Goal: Task Accomplishment & Management: Complete application form

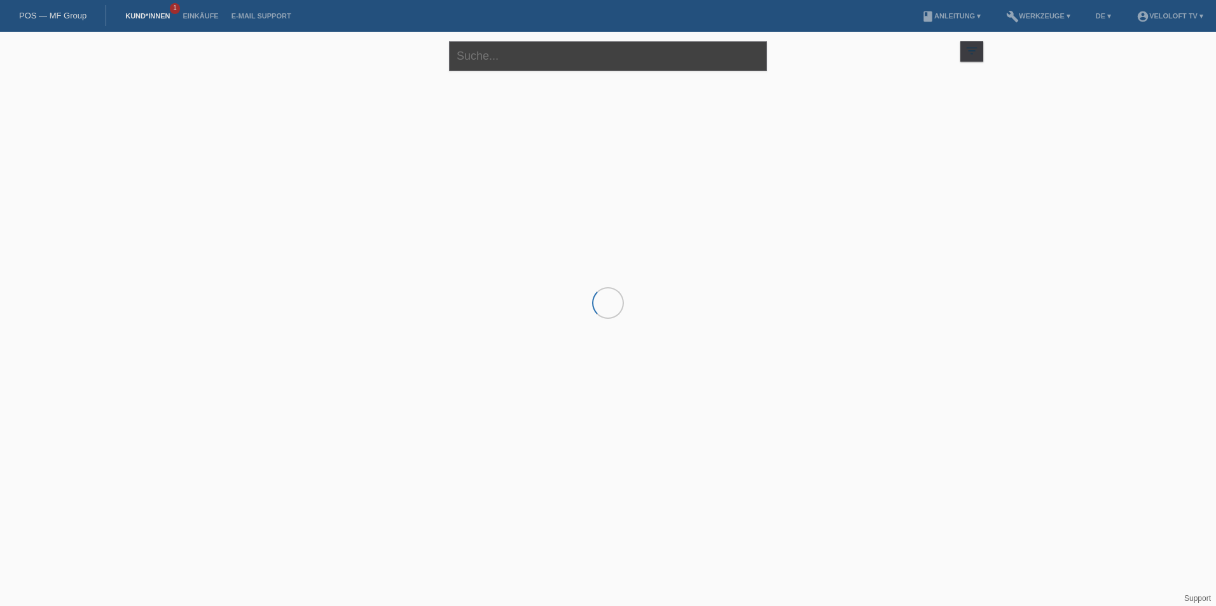
click at [476, 60] on input "text" at bounding box center [608, 56] width 318 height 30
paste input "[PERSON_NAME]"
type input "[PERSON_NAME]"
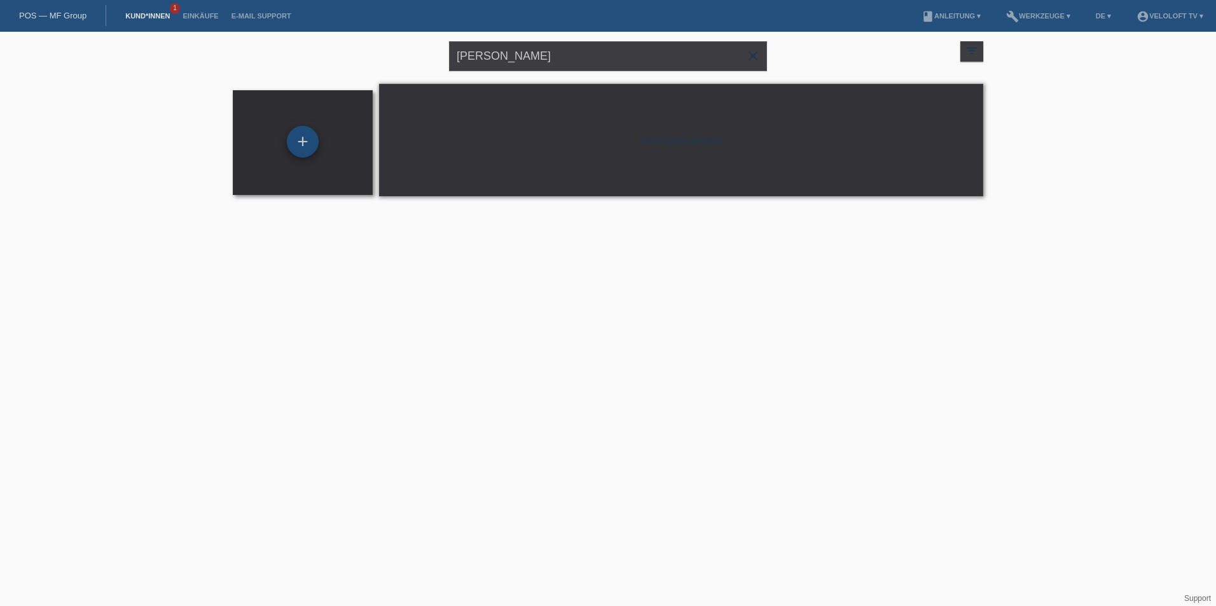
click at [294, 129] on div "+" at bounding box center [303, 142] width 32 height 32
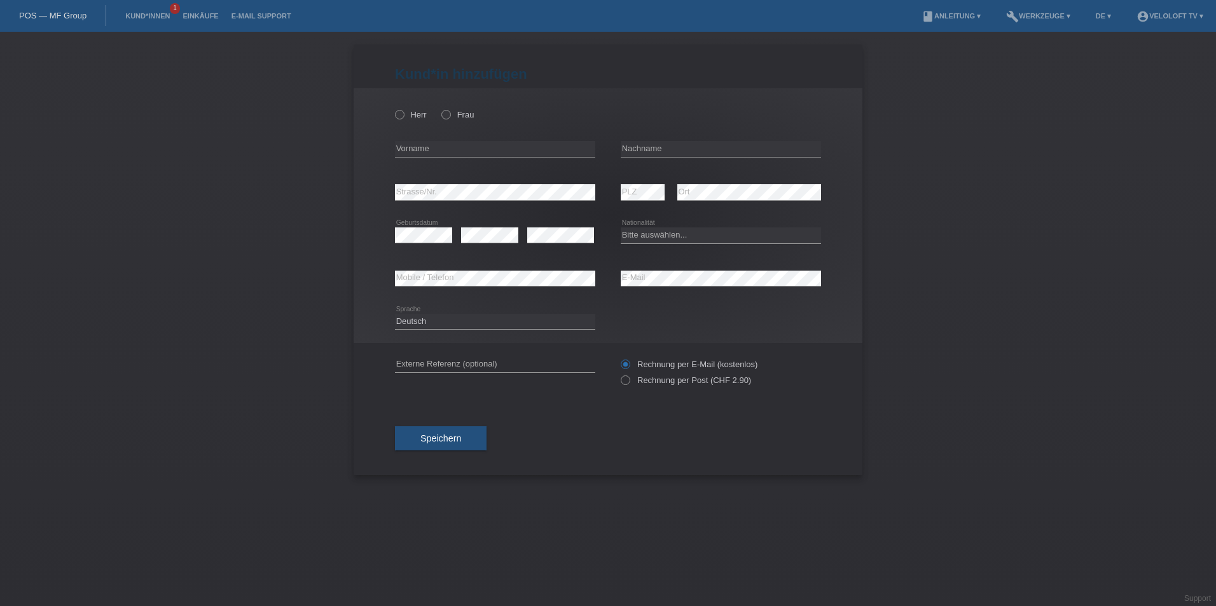
click at [392, 119] on div "Herr Frau error Vorname error" at bounding box center [607, 215] width 509 height 255
click at [404, 121] on div "Herr Frau" at bounding box center [495, 115] width 200 height 26
drag, startPoint x: 396, startPoint y: 113, endPoint x: 404, endPoint y: 124, distance: 13.8
click at [393, 108] on icon at bounding box center [393, 108] width 0 height 0
click at [397, 113] on input "Herr" at bounding box center [399, 114] width 8 height 8
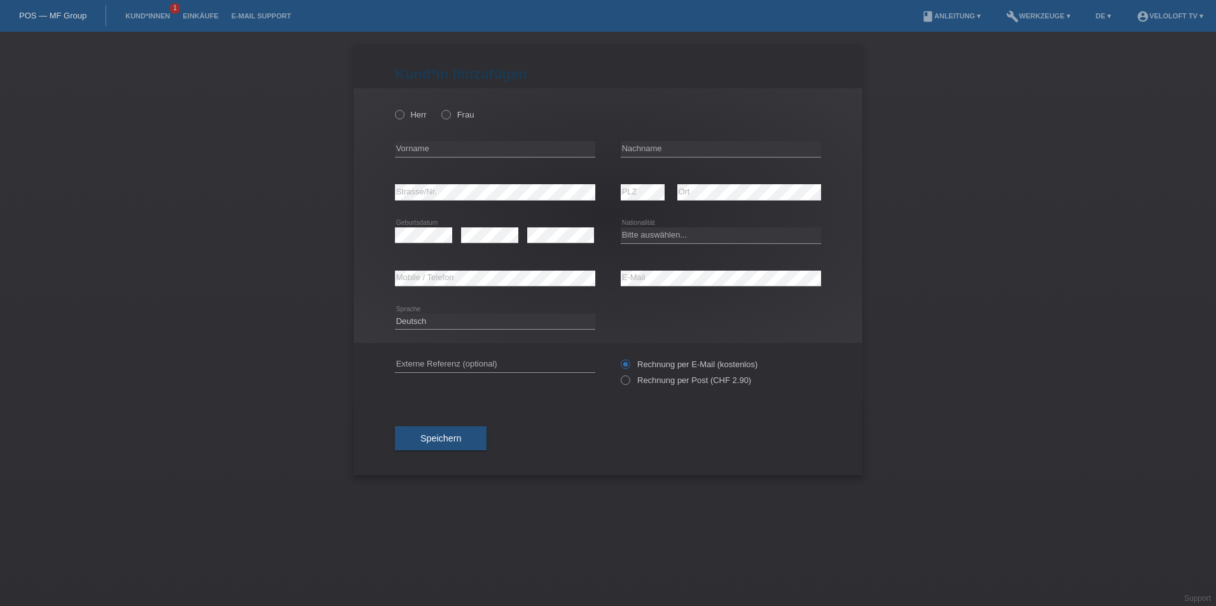
radio input "true"
drag, startPoint x: 413, startPoint y: 147, endPoint x: 396, endPoint y: 132, distance: 23.0
click at [413, 147] on input "text" at bounding box center [495, 149] width 200 height 16
paste input "Rufin"
type input "[PERSON_NAME]"
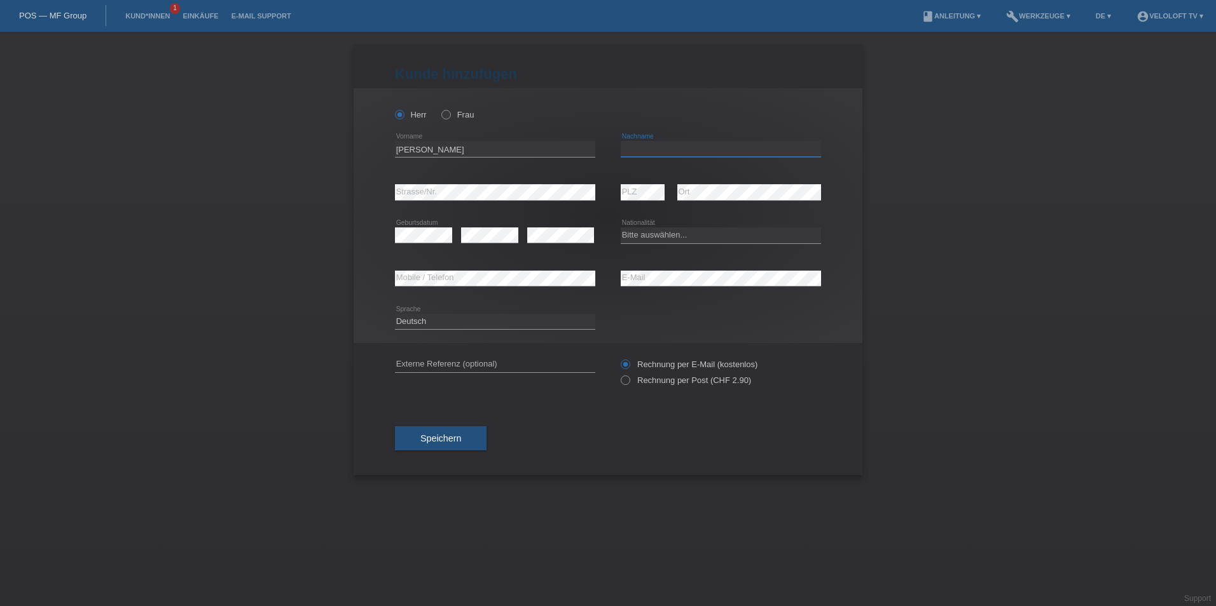
click at [634, 154] on input "text" at bounding box center [720, 149] width 200 height 16
paste input "[PERSON_NAME]"
type input "Waletzko"
click at [636, 240] on select "Bitte auswählen... [GEOGRAPHIC_DATA] [GEOGRAPHIC_DATA] [GEOGRAPHIC_DATA] [GEOGR…" at bounding box center [720, 235] width 200 height 15
select select "CH"
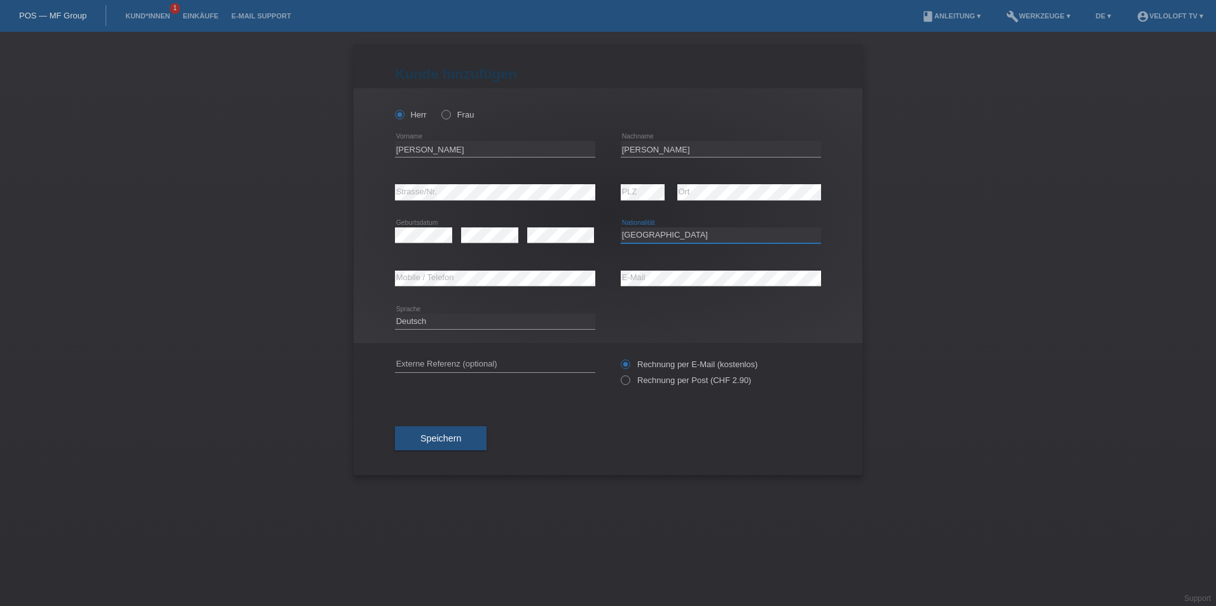
click at [620, 228] on select "Bitte auswählen... [GEOGRAPHIC_DATA] [GEOGRAPHIC_DATA] [GEOGRAPHIC_DATA] [GEOGR…" at bounding box center [720, 235] width 200 height 15
click at [453, 446] on button "Speichern" at bounding box center [441, 439] width 92 height 24
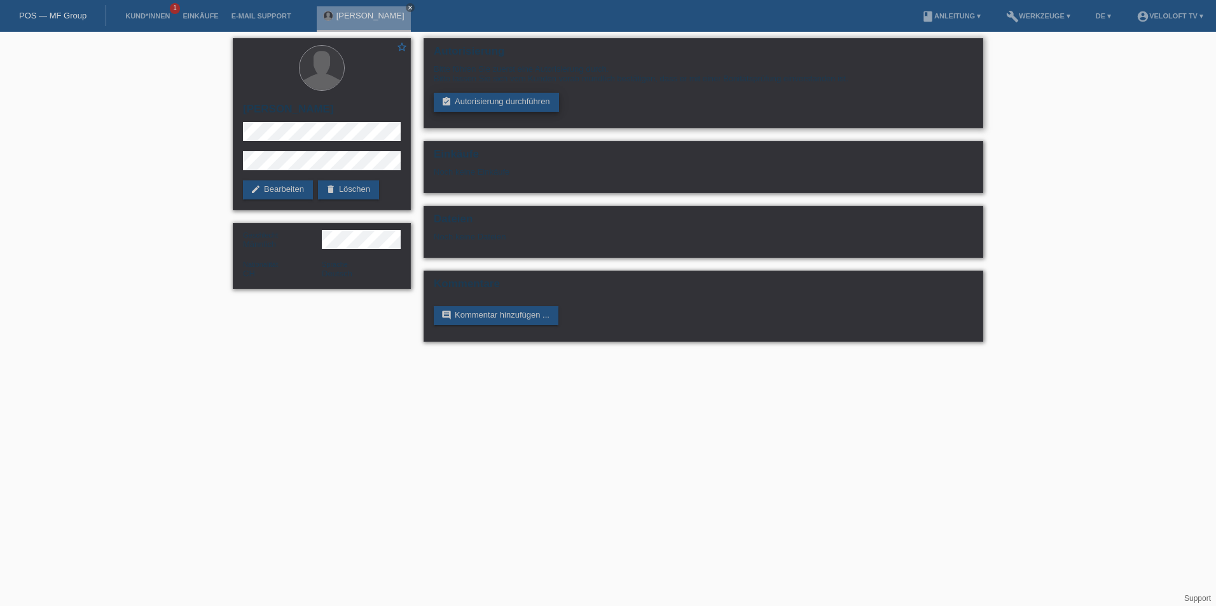
click at [498, 98] on link "assignment_turned_in Autorisierung durchführen" at bounding box center [496, 102] width 125 height 19
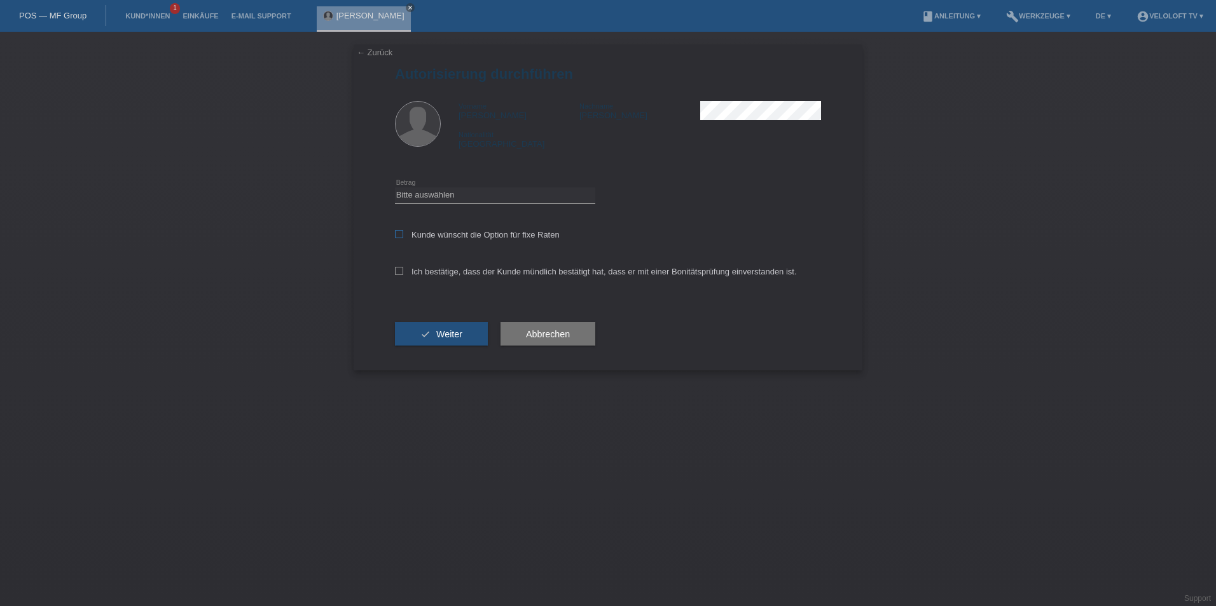
click at [398, 233] on icon at bounding box center [399, 234] width 8 height 8
click at [398, 233] on input "Kunde wünscht die Option für fixe Raten" at bounding box center [399, 234] width 8 height 8
checkbox input "true"
click at [396, 267] on icon at bounding box center [399, 271] width 8 height 8
click at [396, 267] on input "Ich bestätige, dass der Kunde mündlich bestätigt hat, dass er mit einer Bonität…" at bounding box center [399, 271] width 8 height 8
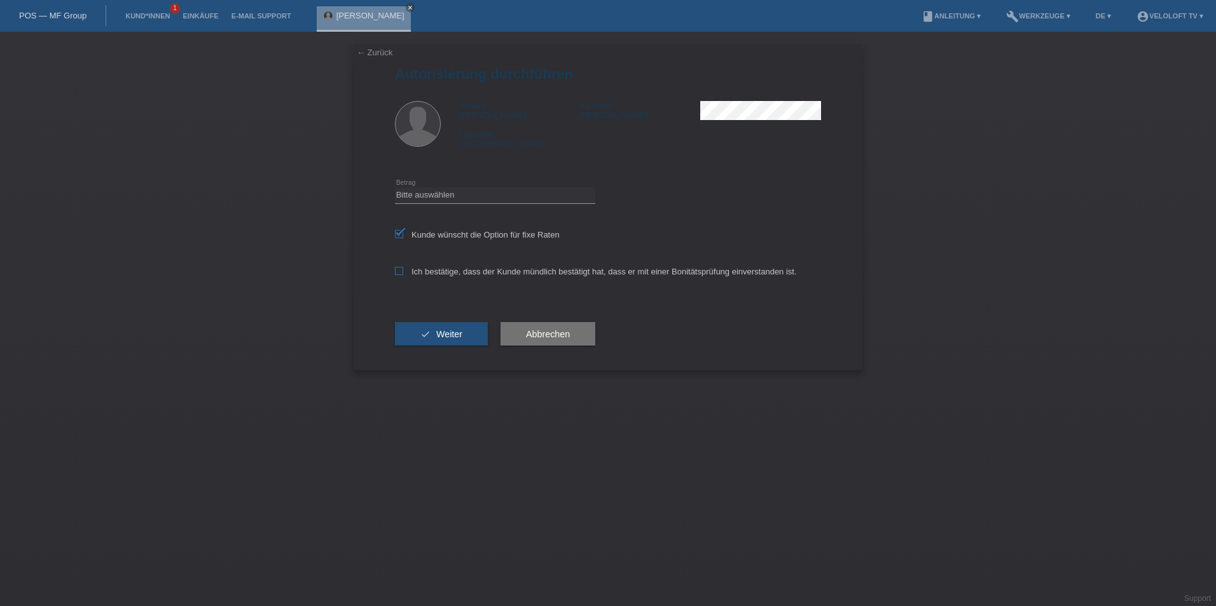
checkbox input "true"
click at [441, 198] on select "Bitte auswählen CHF 1.00 - CHF 499.00 CHF 500.00 - CHF 1'999.00 CHF 2'000.00 - …" at bounding box center [495, 195] width 200 height 15
select select "3"
click at [395, 188] on select "Bitte auswählen CHF 1.00 - CHF 499.00 CHF 500.00 - CHF 1'999.00 CHF 2'000.00 - …" at bounding box center [495, 195] width 200 height 15
click at [435, 338] on button "check Weiter" at bounding box center [441, 334] width 93 height 24
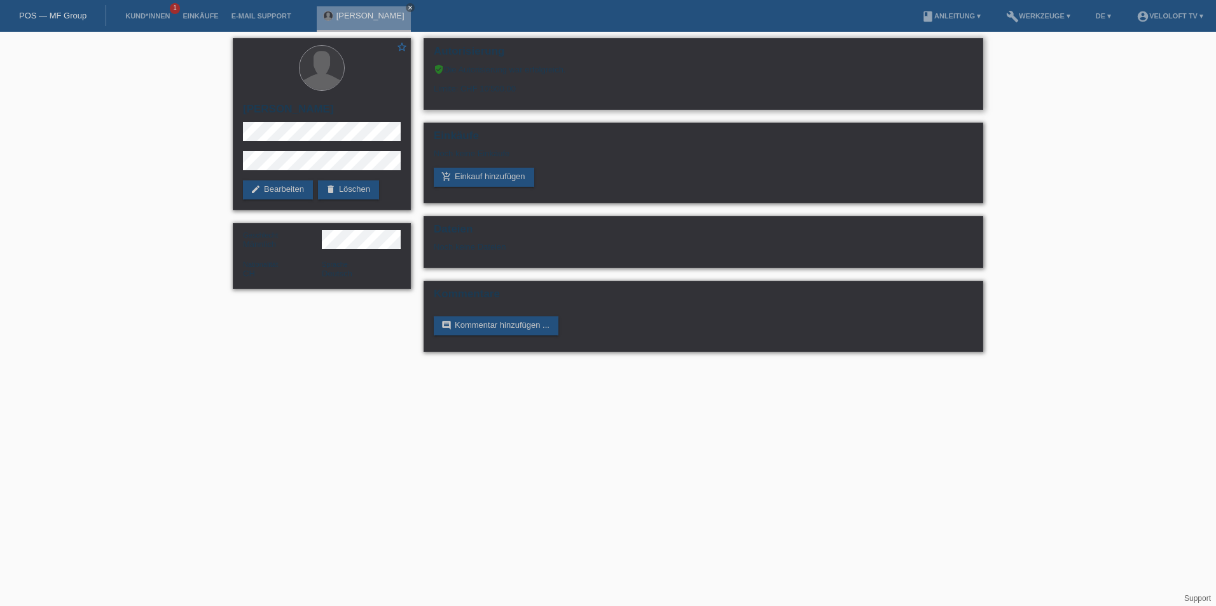
drag, startPoint x: 437, startPoint y: 87, endPoint x: 531, endPoint y: 88, distance: 94.7
click at [531, 88] on div "Limite: CHF 10'500.00" at bounding box center [703, 83] width 539 height 19
drag, startPoint x: 531, startPoint y: 88, endPoint x: 482, endPoint y: 88, distance: 49.6
click at [482, 88] on div "Limite: CHF 10'500.00" at bounding box center [703, 83] width 539 height 19
drag, startPoint x: 446, startPoint y: 69, endPoint x: 594, endPoint y: 69, distance: 147.5
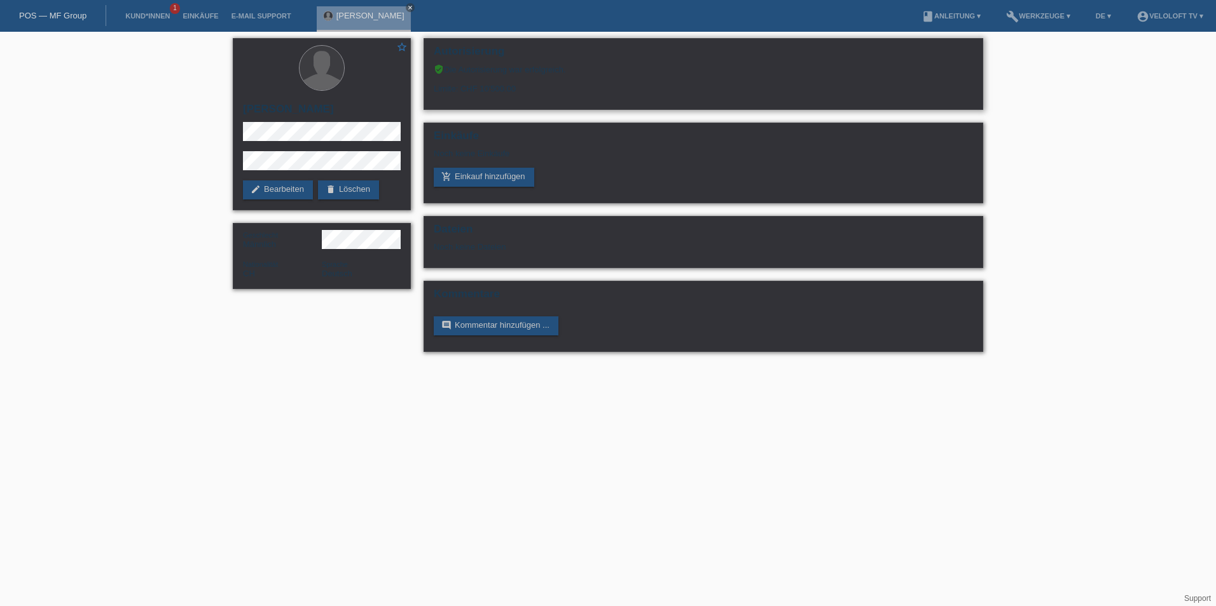
click at [594, 69] on div "verified_user Die Autorisierung war erfolgreich." at bounding box center [703, 69] width 539 height 10
copy div "Die Autorisierung war erfolgreich."
drag, startPoint x: 432, startPoint y: 88, endPoint x: 528, endPoint y: 85, distance: 96.0
click at [528, 85] on div "Autorisierung verified_user Die Autorisierung war erfolgreich. Limite: CHF 10'5…" at bounding box center [702, 74] width 559 height 72
copy div "Limite: CHF 10'500.00"
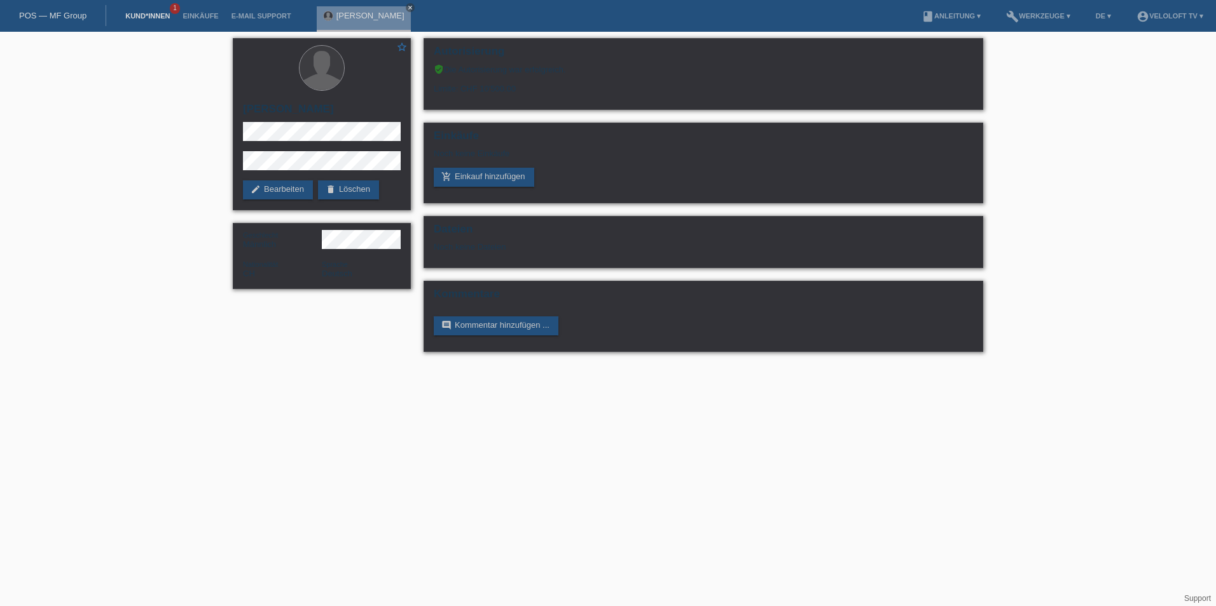
click at [153, 18] on link "Kund*innen" at bounding box center [147, 16] width 57 height 8
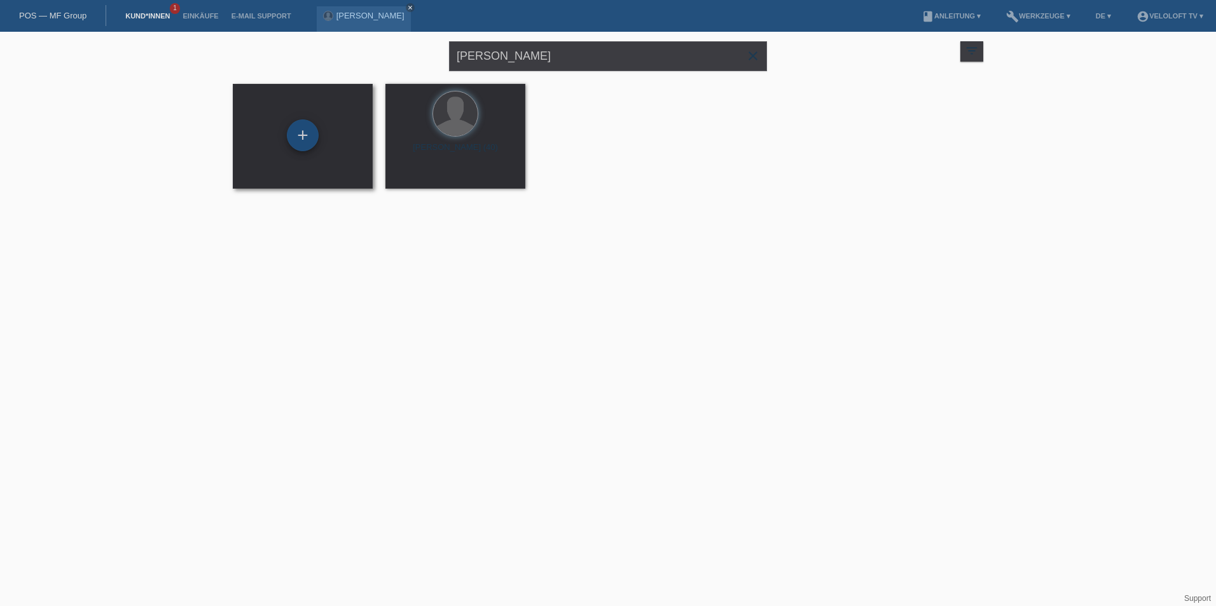
click at [297, 144] on div "+" at bounding box center [303, 136] width 32 height 32
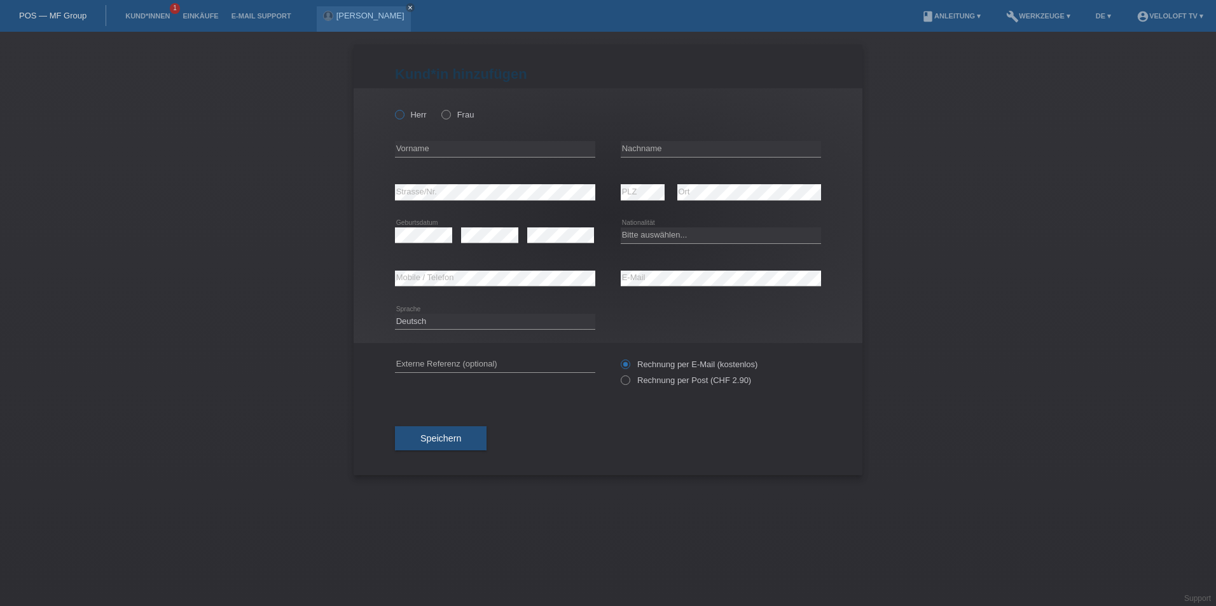
click at [393, 108] on icon at bounding box center [393, 108] width 0 height 0
click at [402, 113] on input "Herr" at bounding box center [399, 114] width 8 height 8
radio input "true"
click at [415, 141] on input "text" at bounding box center [495, 149] width 200 height 16
paste input "[PERSON_NAME]"
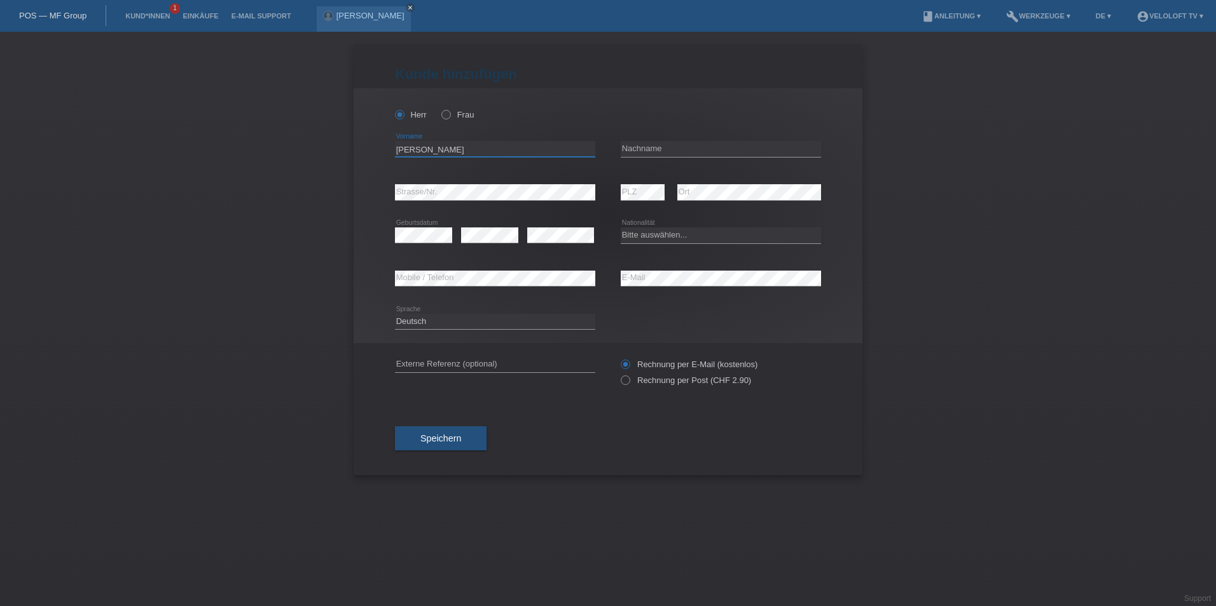
type input "[PERSON_NAME]"
click at [647, 152] on input "text" at bounding box center [720, 149] width 200 height 16
paste input "[PERSON_NAME]"
type input "[PERSON_NAME]"
click at [527, 278] on div "error Mobile / Telefon" at bounding box center [495, 278] width 200 height 43
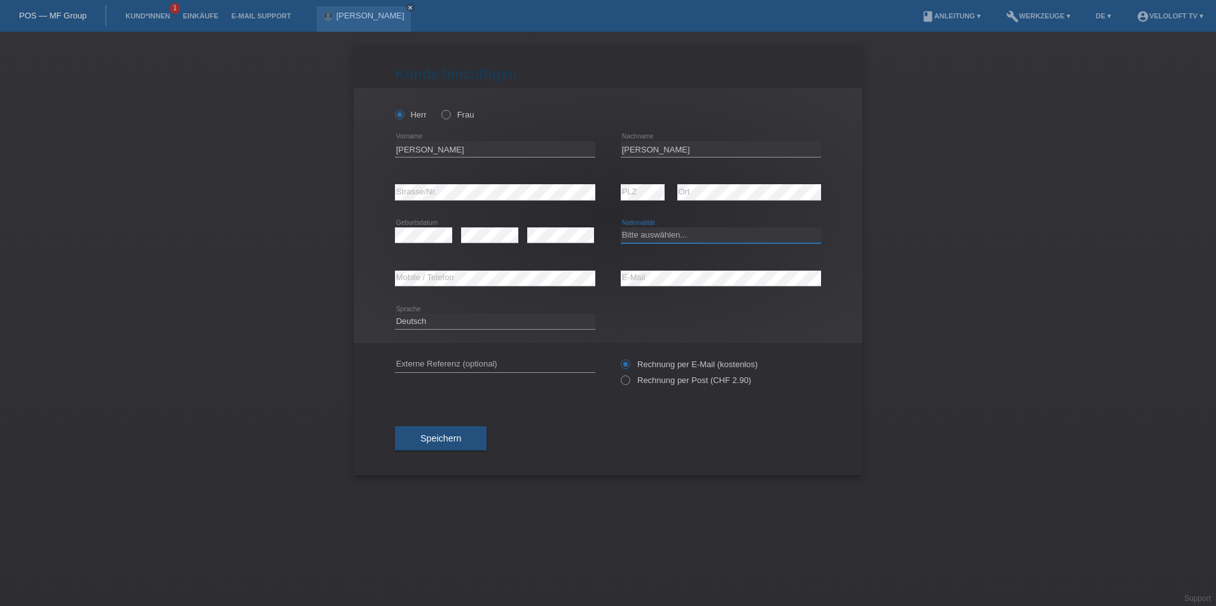
click at [676, 233] on select "Bitte auswählen... [GEOGRAPHIC_DATA] [GEOGRAPHIC_DATA] [GEOGRAPHIC_DATA] [GEOGR…" at bounding box center [720, 235] width 200 height 15
click at [842, 288] on div "[PERSON_NAME] Frau [PERSON_NAME] error Vorname" at bounding box center [607, 215] width 509 height 255
click at [680, 242] on select "Bitte auswählen... [GEOGRAPHIC_DATA] [GEOGRAPHIC_DATA] [GEOGRAPHIC_DATA] [GEOGR…" at bounding box center [720, 235] width 200 height 15
select select "CH"
click at [620, 228] on select "Bitte auswählen... [GEOGRAPHIC_DATA] [GEOGRAPHIC_DATA] [GEOGRAPHIC_DATA] [GEOGR…" at bounding box center [720, 235] width 200 height 15
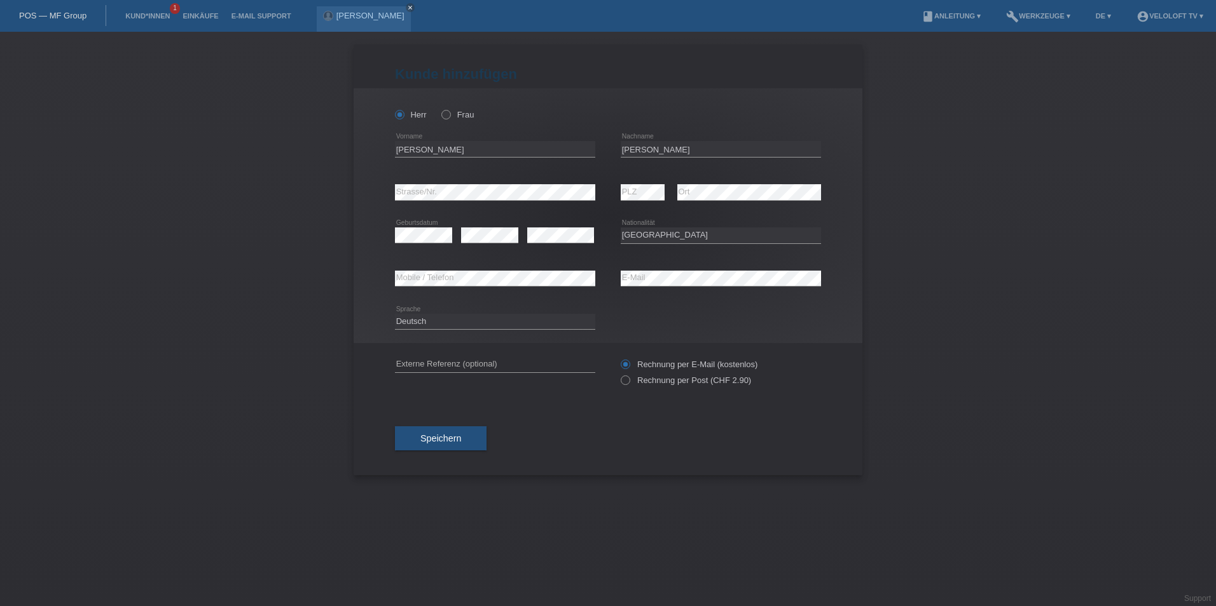
click at [530, 245] on div "error" at bounding box center [560, 235] width 67 height 43
click at [424, 444] on button "Speichern" at bounding box center [441, 439] width 92 height 24
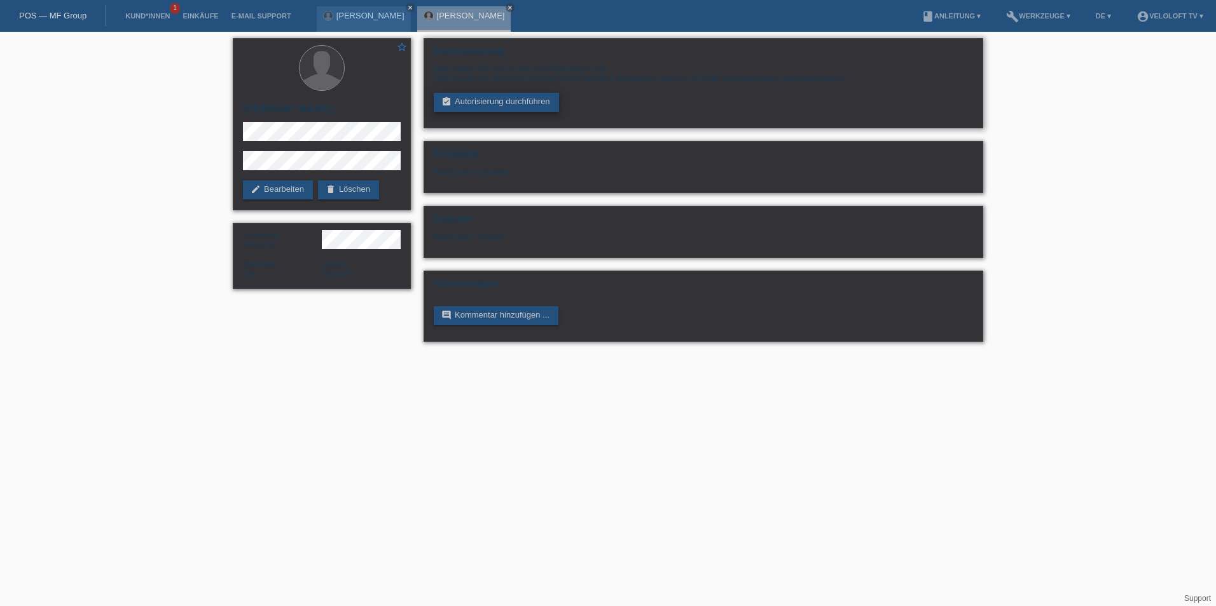
click at [547, 97] on link "assignment_turned_in Autorisierung durchführen" at bounding box center [496, 102] width 125 height 19
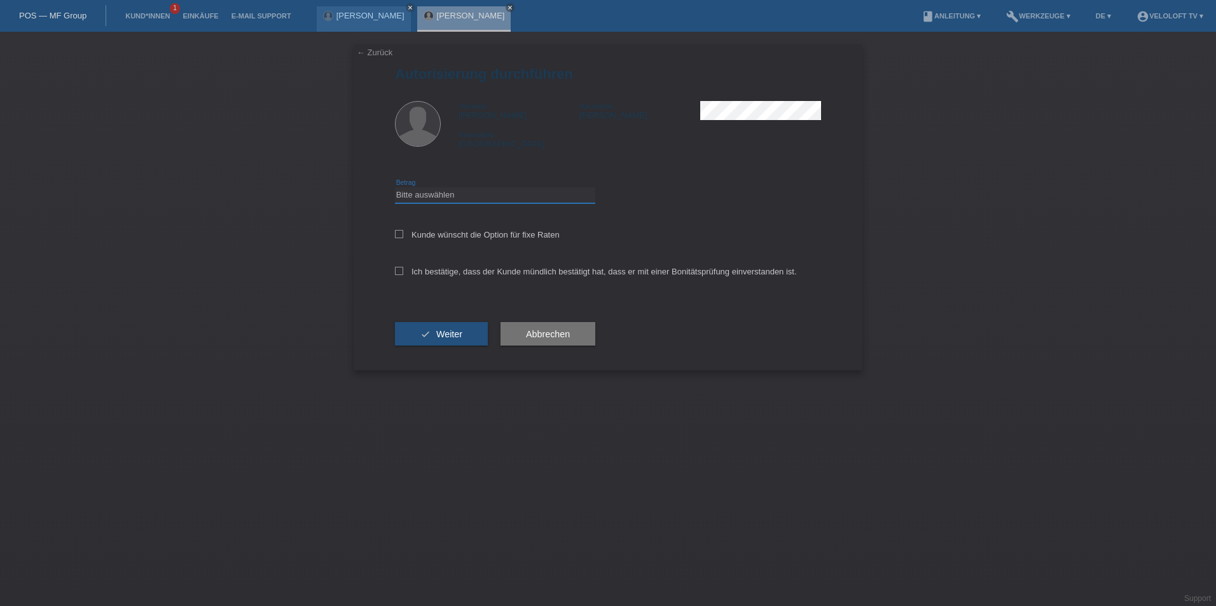
drag, startPoint x: 403, startPoint y: 195, endPoint x: 404, endPoint y: 203, distance: 8.4
click at [403, 198] on select "Bitte auswählen CHF 1.00 - CHF 499.00 CHF 500.00 - CHF 1'999.00 CHF 2'000.00 - …" at bounding box center [495, 195] width 200 height 15
select select "3"
click at [395, 188] on select "Bitte auswählen CHF 1.00 - CHF 499.00 CHF 500.00 - CHF 1'999.00 CHF 2'000.00 - …" at bounding box center [495, 195] width 200 height 15
drag, startPoint x: 401, startPoint y: 236, endPoint x: 399, endPoint y: 245, distance: 8.4
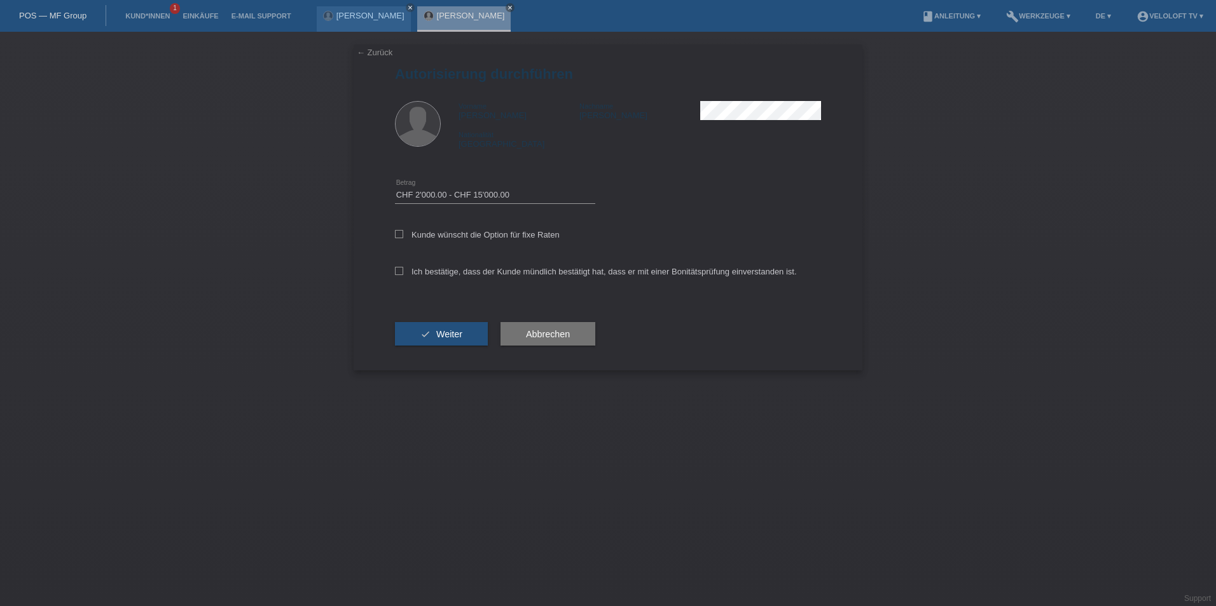
click at [399, 245] on div "Kunde wünscht die Option für fixe Raten" at bounding box center [608, 235] width 426 height 37
drag, startPoint x: 399, startPoint y: 245, endPoint x: 397, endPoint y: 266, distance: 21.7
click at [397, 274] on label "Ich bestätige, dass der Kunde mündlich bestätigt hat, dass er mit einer Bonität…" at bounding box center [596, 272] width 402 height 10
drag, startPoint x: 399, startPoint y: 237, endPoint x: 396, endPoint y: 247, distance: 10.7
click at [396, 247] on div "Kunde wünscht die Option für fixe Raten" at bounding box center [608, 235] width 426 height 37
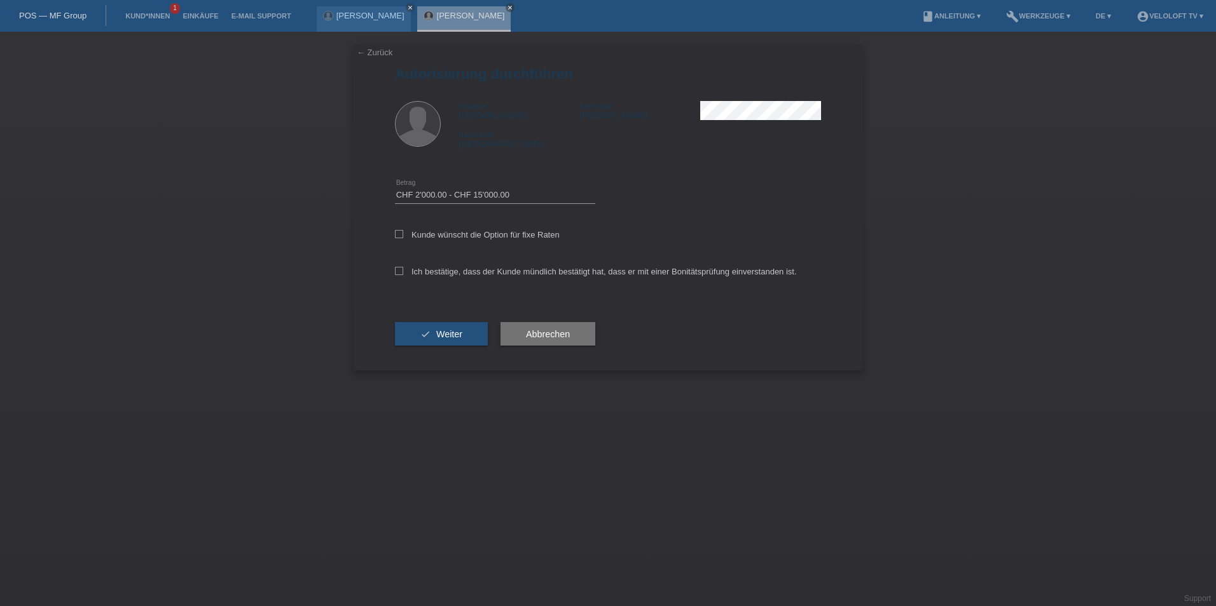
drag, startPoint x: 396, startPoint y: 247, endPoint x: 399, endPoint y: 277, distance: 29.4
click at [399, 278] on div "Ich bestätige, dass der Kunde mündlich bestätigt hat, dass er mit einer Bonität…" at bounding box center [608, 275] width 426 height 43
click at [398, 271] on icon at bounding box center [399, 271] width 8 height 8
click at [398, 271] on input "Ich bestätige, dass der Kunde mündlich bestätigt hat, dass er mit einer Bonität…" at bounding box center [399, 271] width 8 height 8
checkbox input "true"
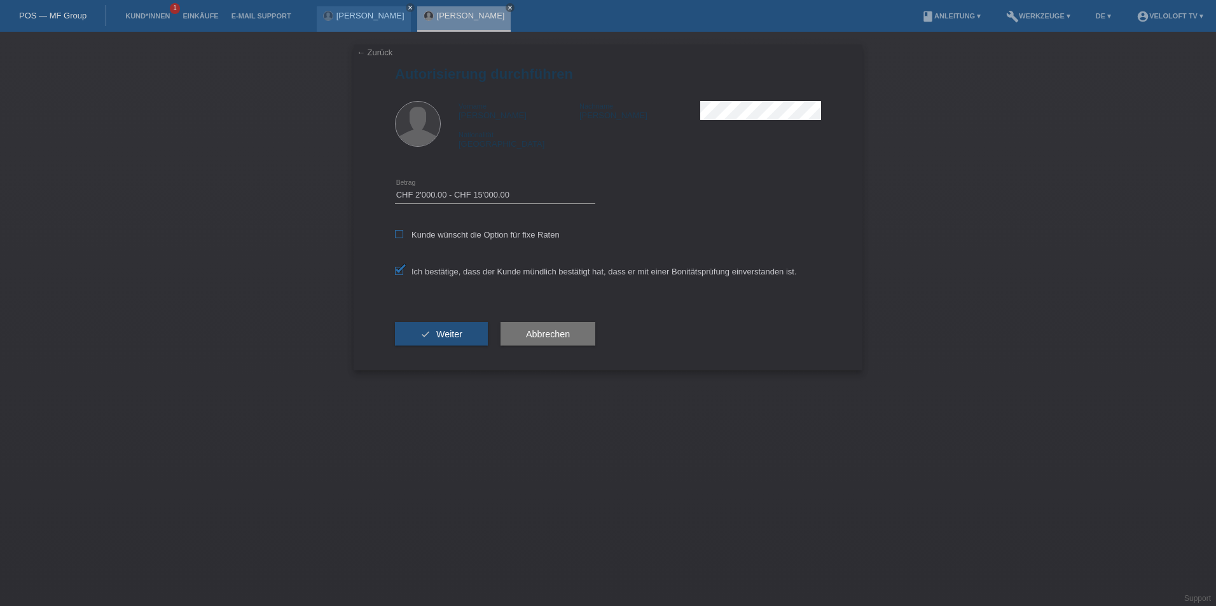
click at [398, 235] on icon at bounding box center [399, 234] width 8 height 8
click at [398, 235] on input "Kunde wünscht die Option für fixe Raten" at bounding box center [399, 234] width 8 height 8
checkbox input "true"
click at [437, 338] on span "Weiter" at bounding box center [449, 334] width 26 height 10
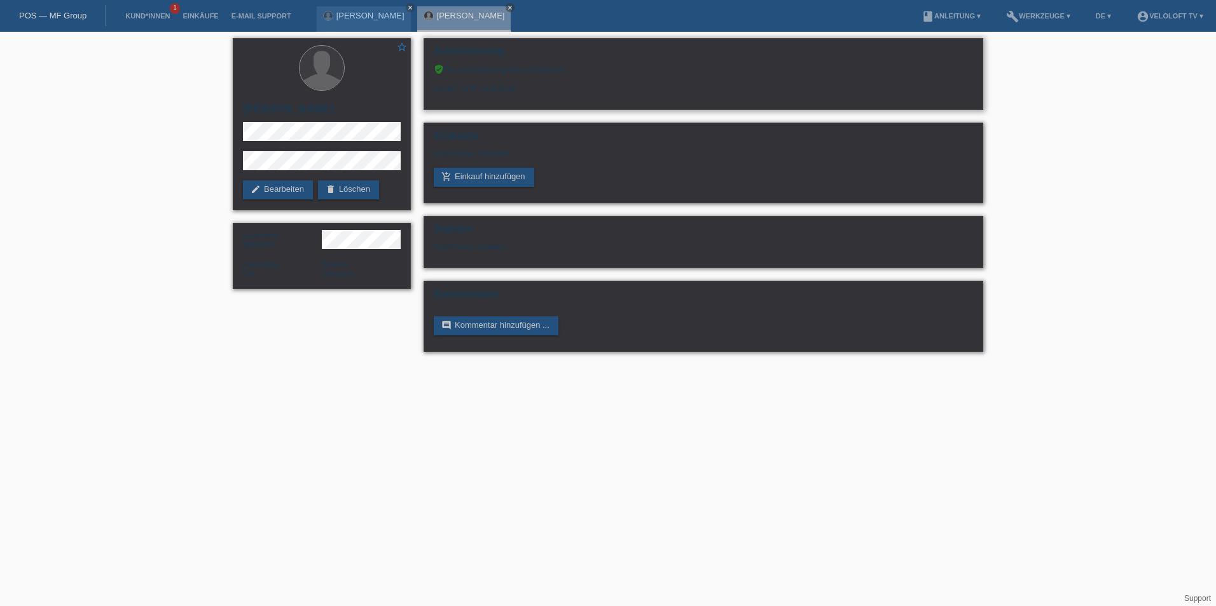
drag, startPoint x: 434, startPoint y: 92, endPoint x: 569, endPoint y: 90, distance: 135.4
click at [569, 90] on div "Limite: CHF 10'500.00" at bounding box center [703, 83] width 539 height 19
copy div "Limite: CHF 10'500.00"
click at [516, 179] on link "add_shopping_cart Einkauf hinzufügen" at bounding box center [484, 177] width 100 height 19
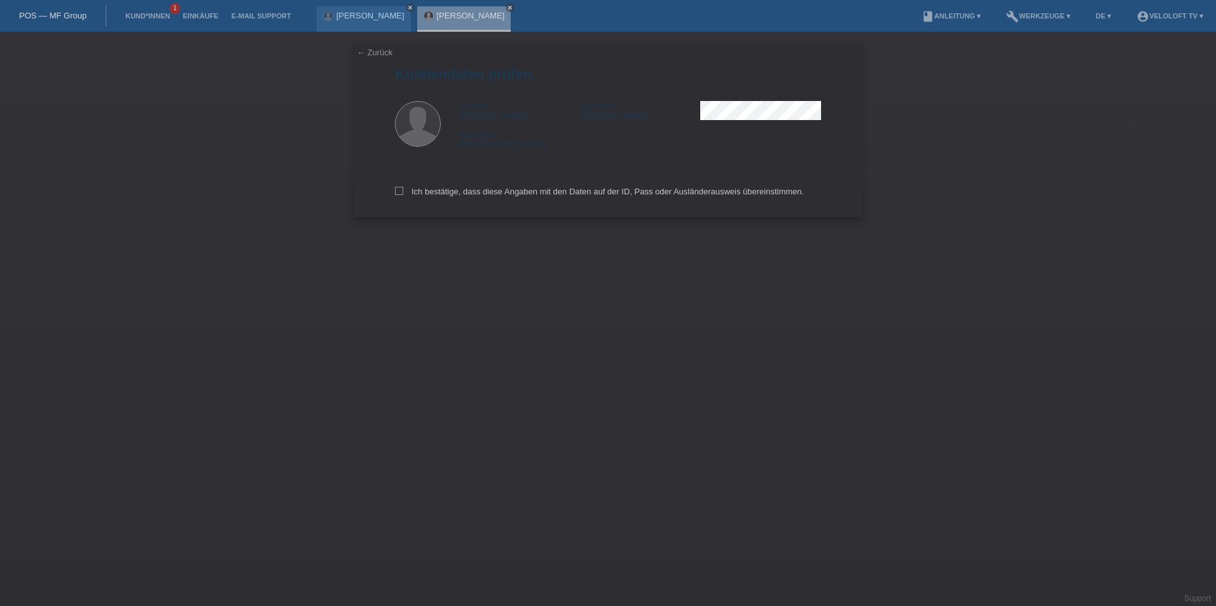
click at [394, 192] on div "← Zurück Kundendaten prüfen Vorname [PERSON_NAME] Nachname [PERSON_NAME] Nation…" at bounding box center [607, 131] width 509 height 173
click at [394, 192] on div "← Zurück Kundendaten prüfen Vorname Friedrich Nachname Bärtschi Nationalität Sc…" at bounding box center [607, 131] width 509 height 173
click at [395, 191] on icon at bounding box center [399, 191] width 8 height 8
click at [395, 191] on input "Ich bestätige, dass diese Angaben mit den Daten auf der ID, Pass oder Ausländer…" at bounding box center [399, 191] width 8 height 8
checkbox input "true"
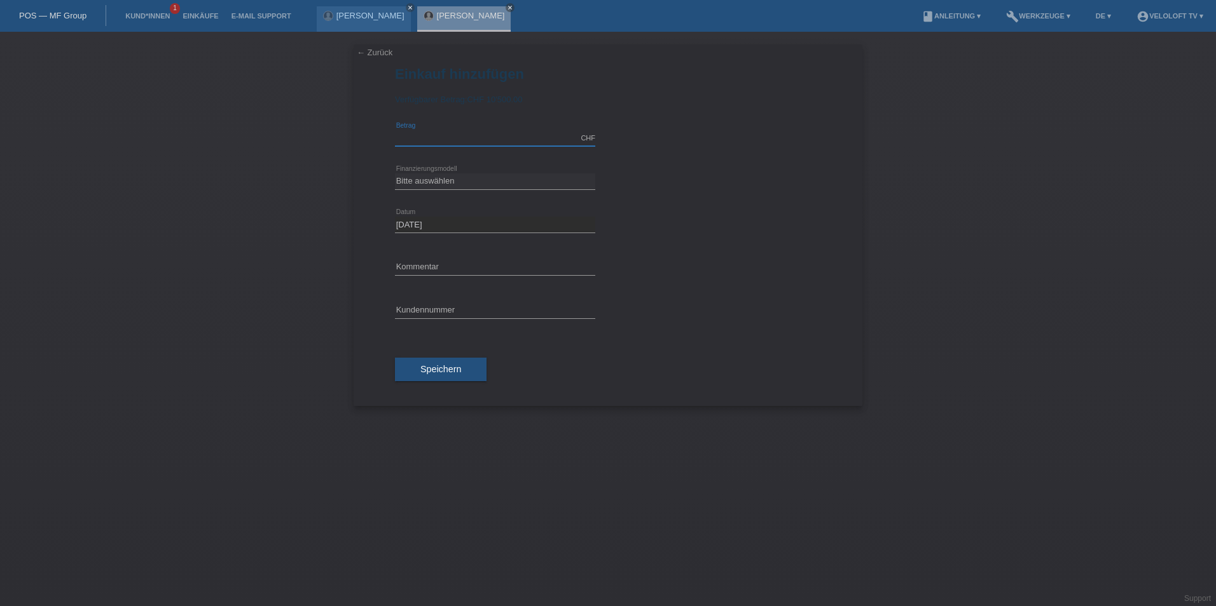
click at [415, 141] on input "text" at bounding box center [495, 138] width 200 height 16
type input "2990.00"
click at [417, 185] on select "Bitte auswählen Fixe Raten Kauf auf Rechnung mit Teilzahlungsoption" at bounding box center [495, 181] width 200 height 15
select select "77"
click at [395, 174] on select "Bitte auswählen Fixe Raten Kauf auf Rechnung mit Teilzahlungsoption" at bounding box center [495, 181] width 200 height 15
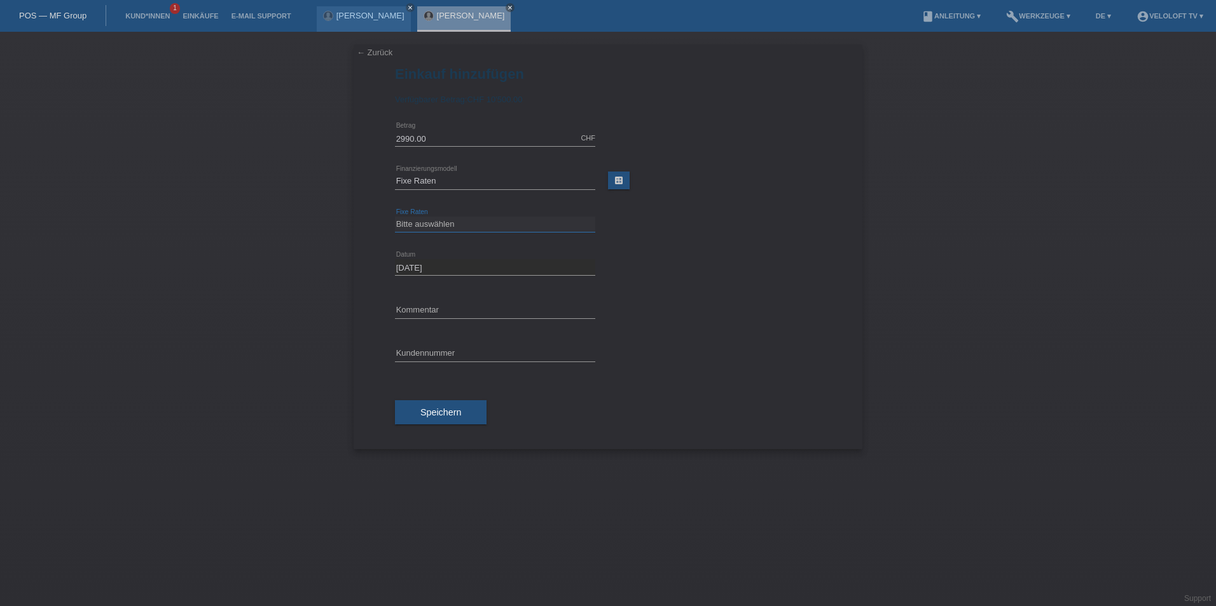
click at [423, 228] on select "Bitte auswählen 4 Raten 5 Raten 6 Raten 7 Raten 8 Raten 9 Raten 10 Raten 11 Rat…" at bounding box center [495, 224] width 200 height 15
select select "202"
click at [395, 217] on select "Bitte auswählen 4 Raten 5 Raten 6 Raten 7 Raten 8 Raten 9 Raten 10 Raten 11 Rat…" at bounding box center [495, 224] width 200 height 15
click at [435, 305] on input "text" at bounding box center [495, 311] width 200 height 16
type input "Veloloft TV"
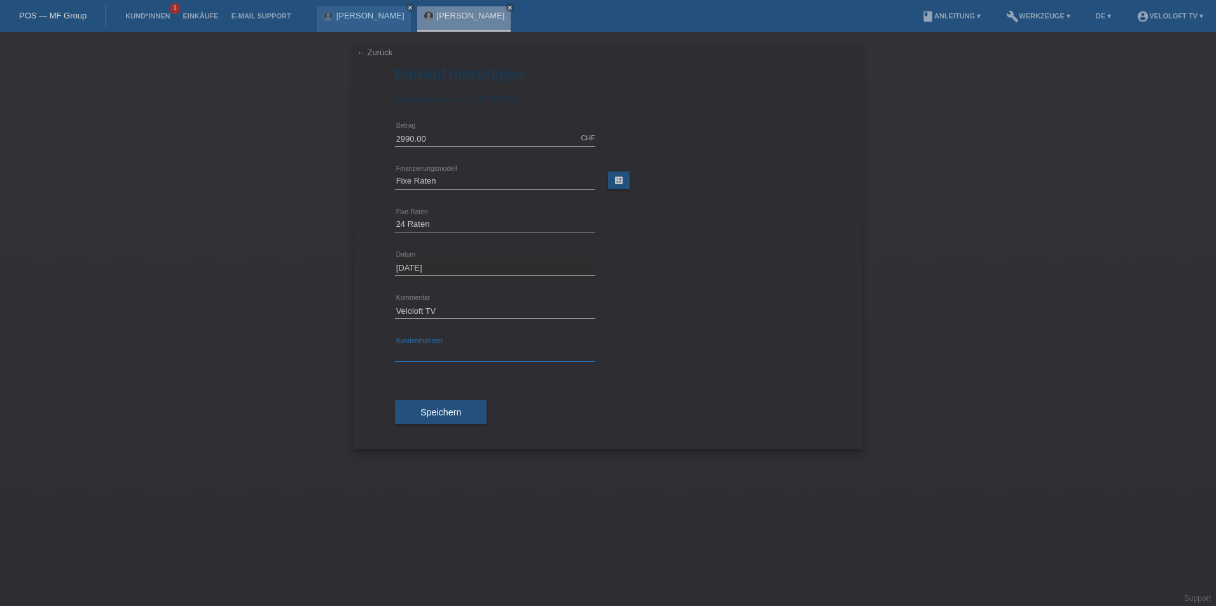
click at [439, 360] on input "text" at bounding box center [495, 354] width 200 height 16
paste input "C164832"
type input "C164832"
click at [449, 411] on span "Speichern" at bounding box center [440, 413] width 41 height 10
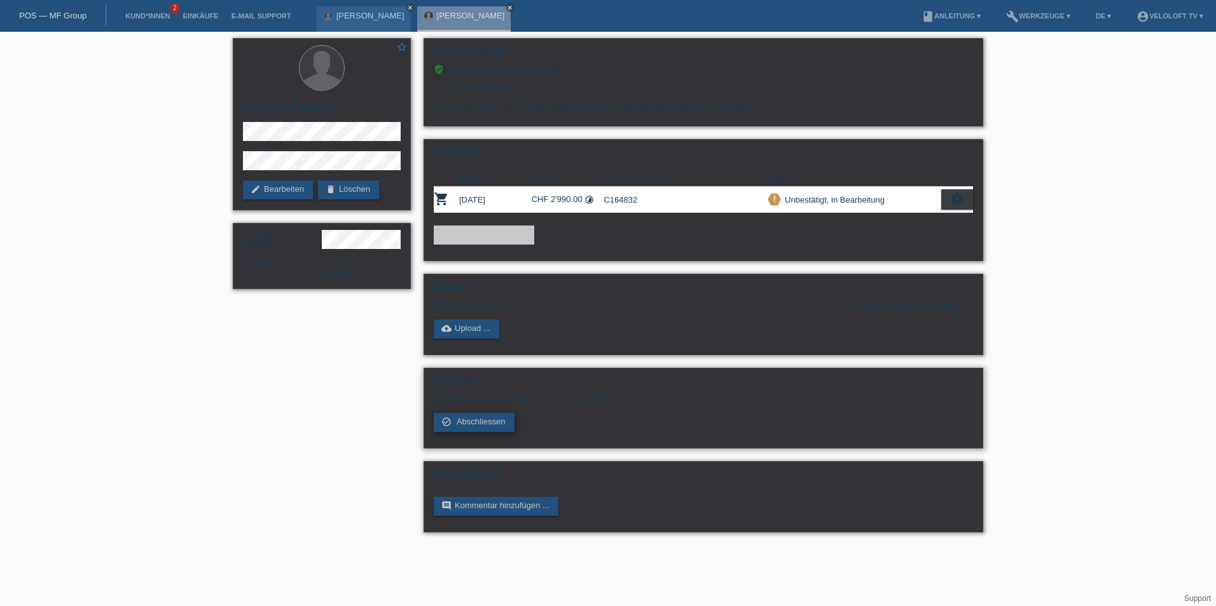
click at [459, 427] on link "check_circle_outline Abschliessen" at bounding box center [474, 422] width 81 height 19
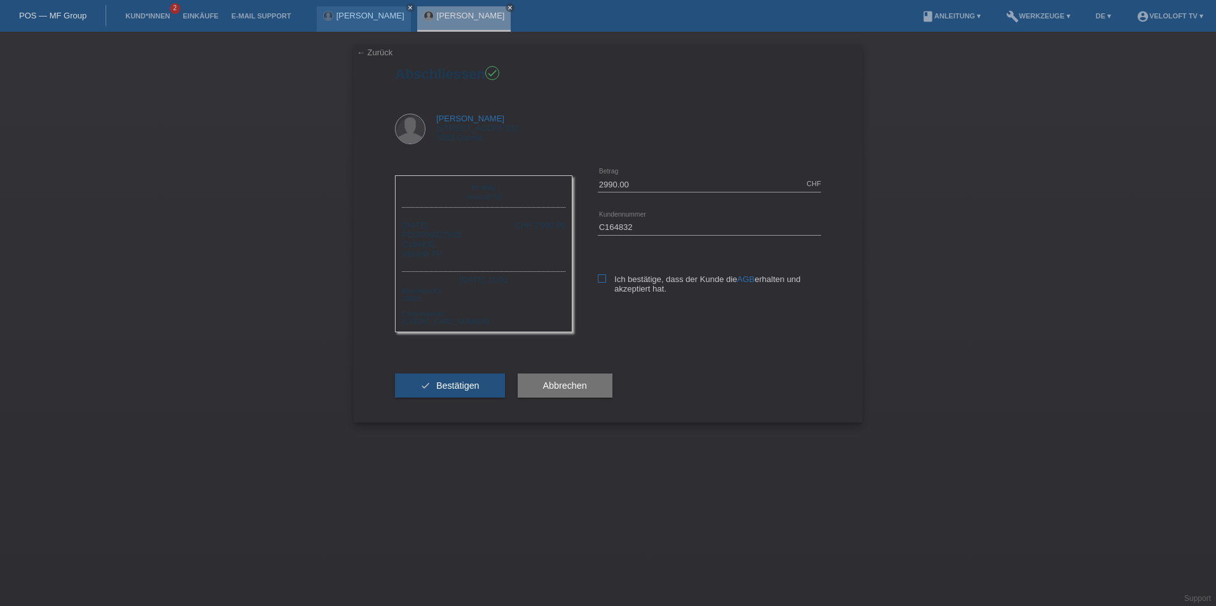
click at [600, 277] on icon at bounding box center [602, 279] width 8 height 8
click at [600, 277] on input "Ich bestätige, dass der Kunde die AGB erhalten und akzeptiert hat." at bounding box center [602, 279] width 8 height 8
checkbox input "true"
click at [446, 387] on span "Bestätigen" at bounding box center [457, 386] width 43 height 10
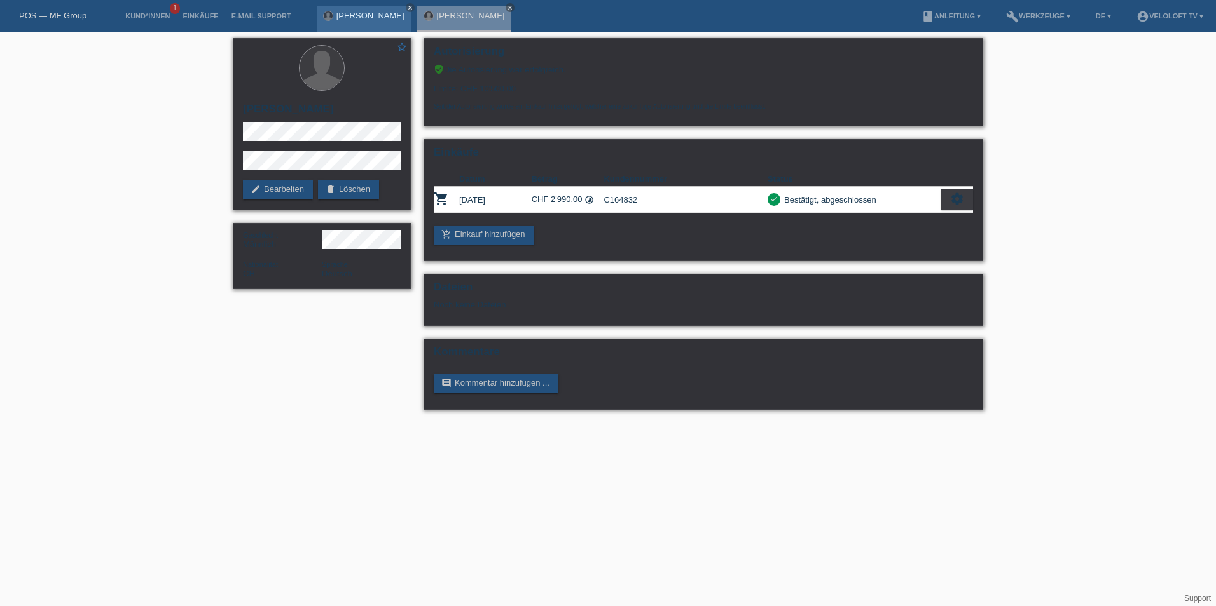
click at [357, 12] on link "[PERSON_NAME]" at bounding box center [370, 16] width 68 height 10
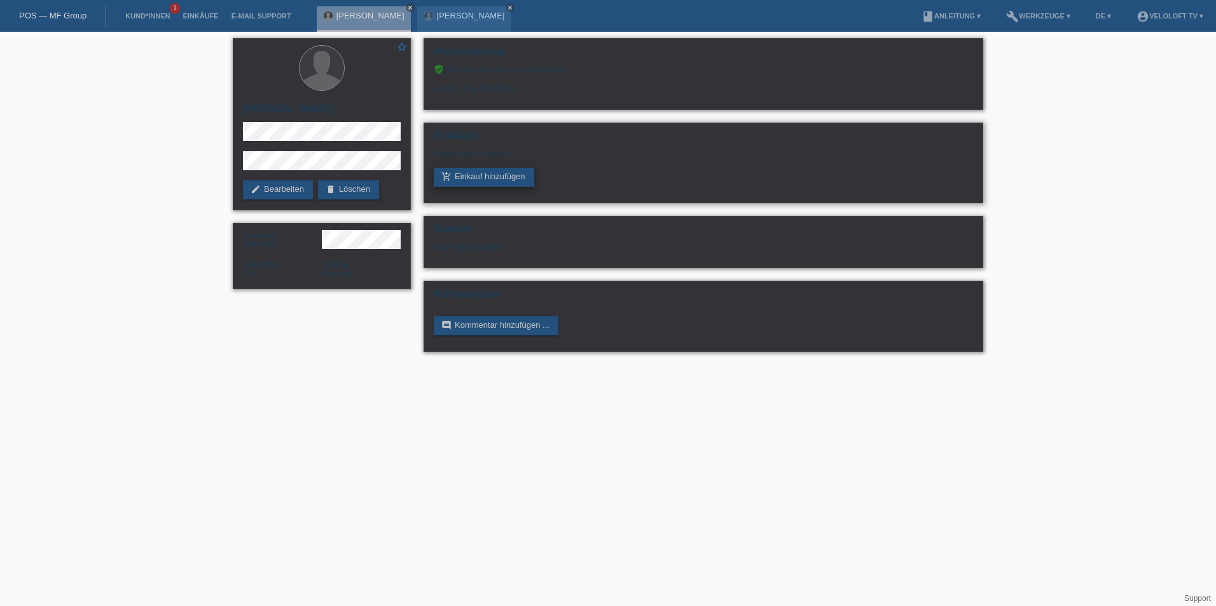
click at [493, 181] on link "add_shopping_cart Einkauf hinzufügen" at bounding box center [484, 177] width 100 height 19
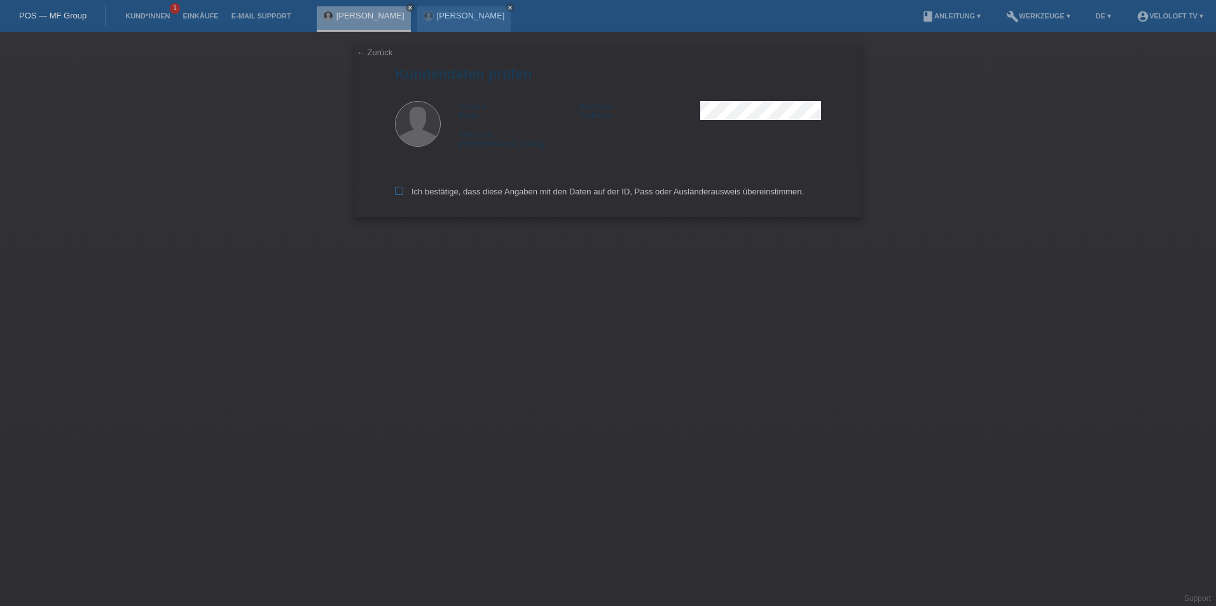
click at [398, 193] on icon at bounding box center [399, 191] width 8 height 8
click at [398, 193] on input "Ich bestätige, dass diese Angaben mit den Daten auf der ID, Pass oder Ausländer…" at bounding box center [399, 191] width 8 height 8
checkbox input "true"
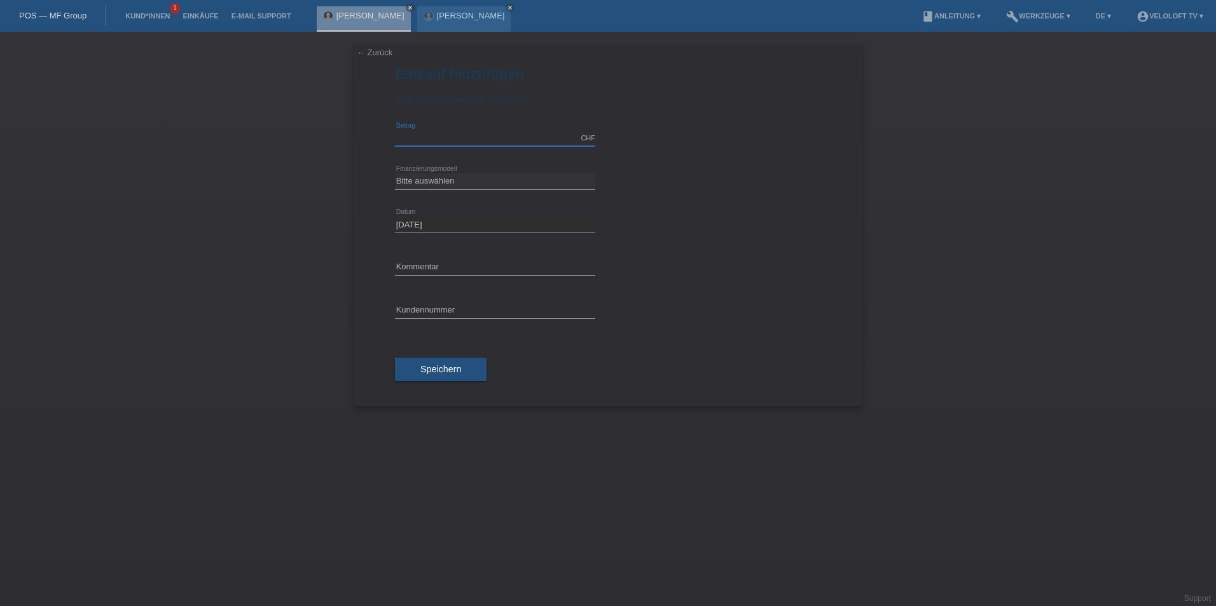
click at [446, 137] on input "text" at bounding box center [495, 138] width 200 height 16
type input "2990.00"
click at [449, 178] on select "Bitte auswählen Fixe Raten Kauf auf Rechnung mit Teilzahlungsoption" at bounding box center [495, 181] width 200 height 15
select select "77"
click at [395, 174] on select "Bitte auswählen Fixe Raten Kauf auf Rechnung mit Teilzahlungsoption" at bounding box center [495, 181] width 200 height 15
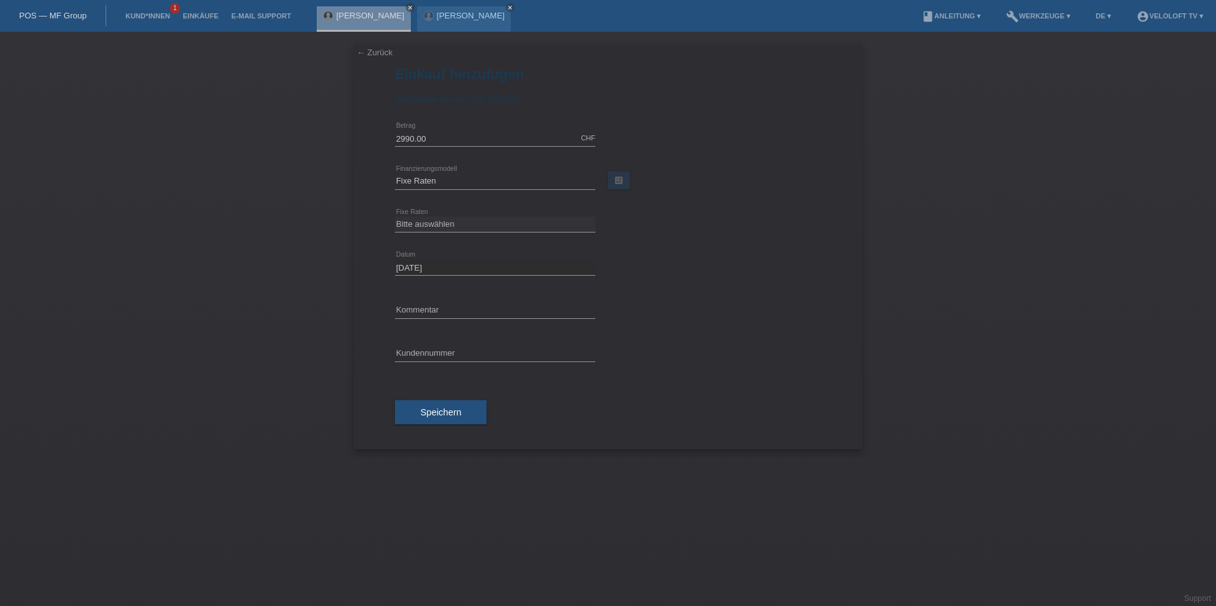
click at [439, 210] on div "Bitte auswählen 4 Raten 5 Raten 6 Raten 7 Raten 8 Raten 9 Raten 10 Raten 11 Rat…" at bounding box center [495, 224] width 200 height 43
click at [436, 219] on select "Bitte auswählen 4 Raten 5 Raten 6 Raten 7 Raten 8 Raten 9 Raten 10 Raten 11 Rat…" at bounding box center [495, 224] width 200 height 15
select select "202"
click at [395, 217] on select "Bitte auswählen 4 Raten 5 Raten 6 Raten 7 Raten 8 Raten 9 Raten 10 Raten 11 Rat…" at bounding box center [495, 224] width 200 height 15
click at [434, 296] on div "error Kommentar" at bounding box center [495, 310] width 200 height 43
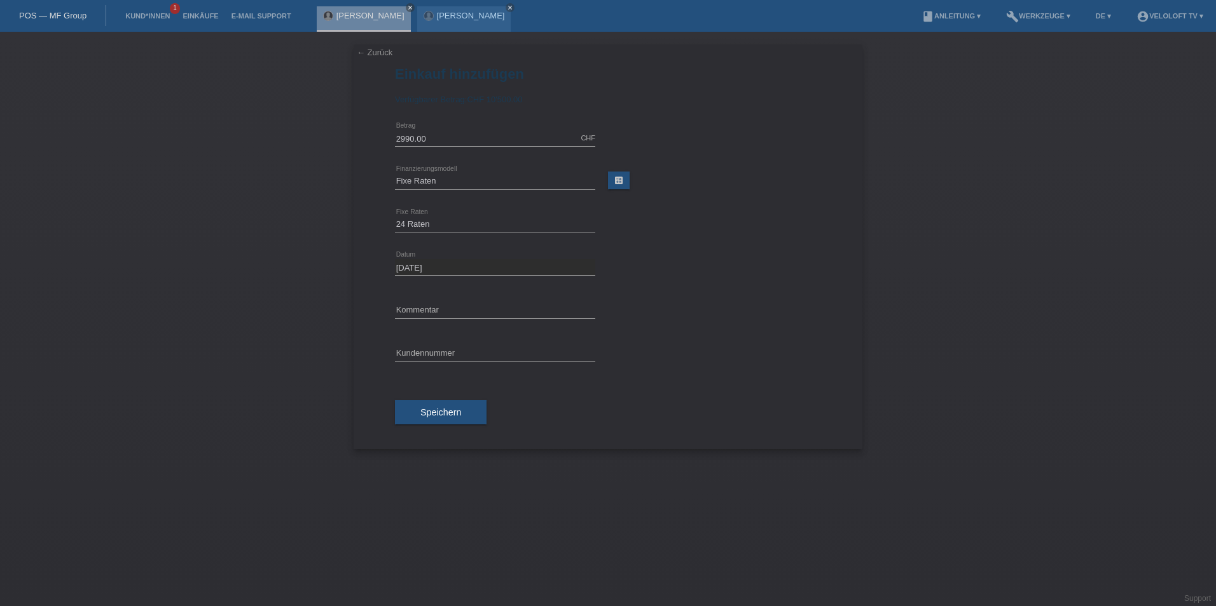
click at [430, 302] on div "error Kommentar" at bounding box center [495, 310] width 200 height 43
click at [427, 314] on input "text" at bounding box center [495, 311] width 200 height 16
type input "Veloloft TV"
click at [409, 352] on input "text" at bounding box center [495, 354] width 200 height 16
paste input "C164831"
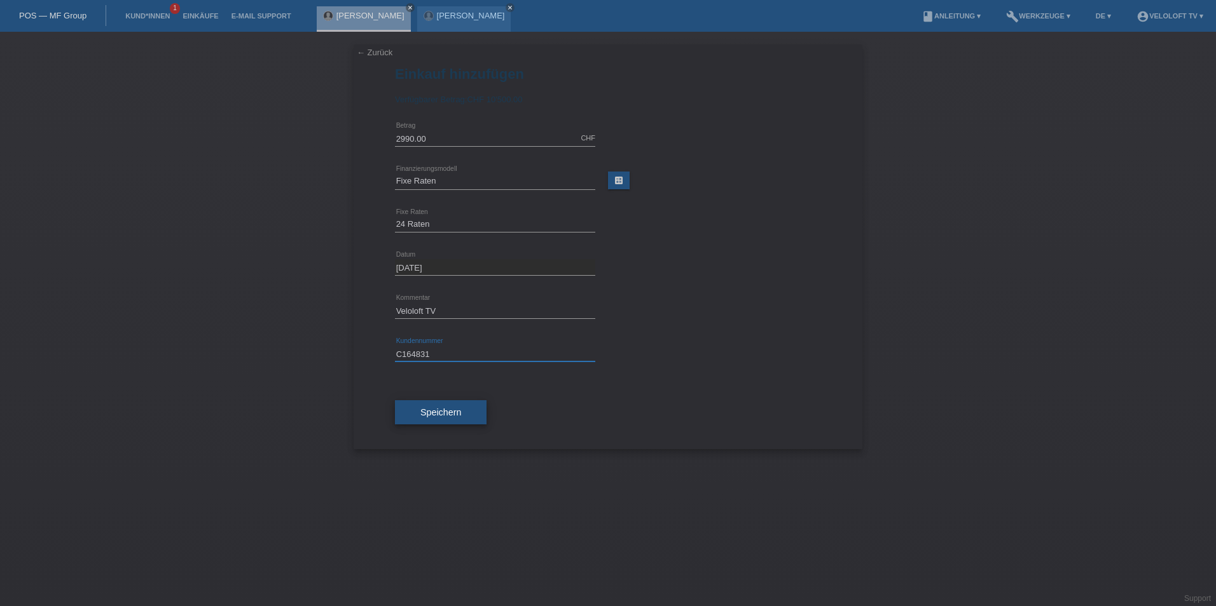
type input "C164831"
click at [444, 408] on span "Speichern" at bounding box center [440, 413] width 41 height 10
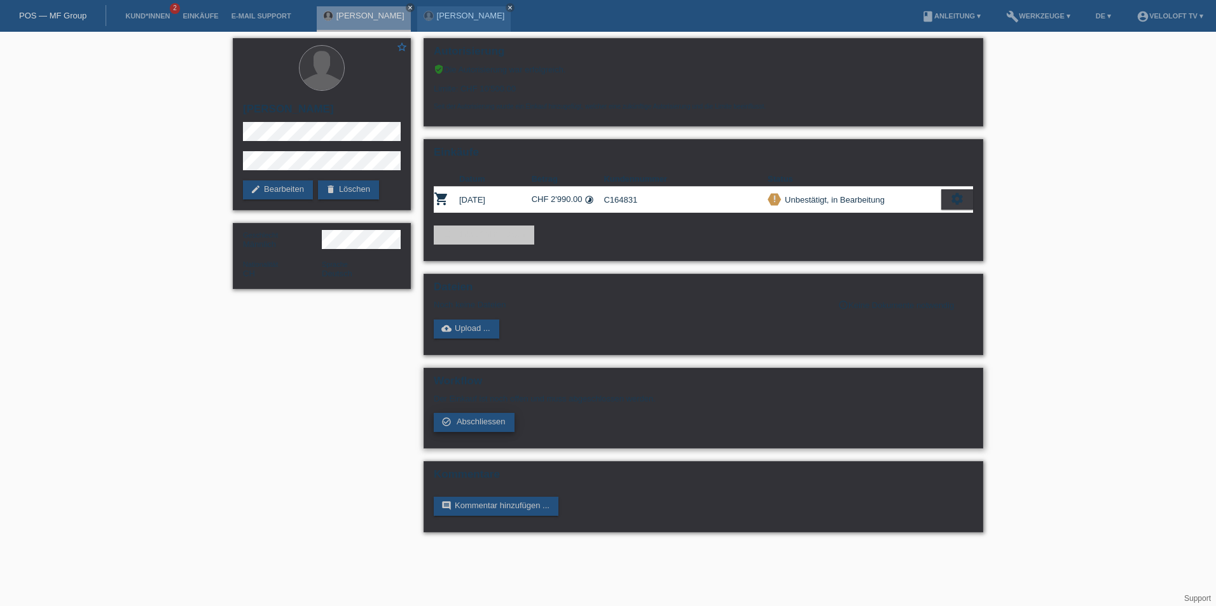
click at [473, 422] on span "Abschliessen" at bounding box center [480, 422] width 49 height 10
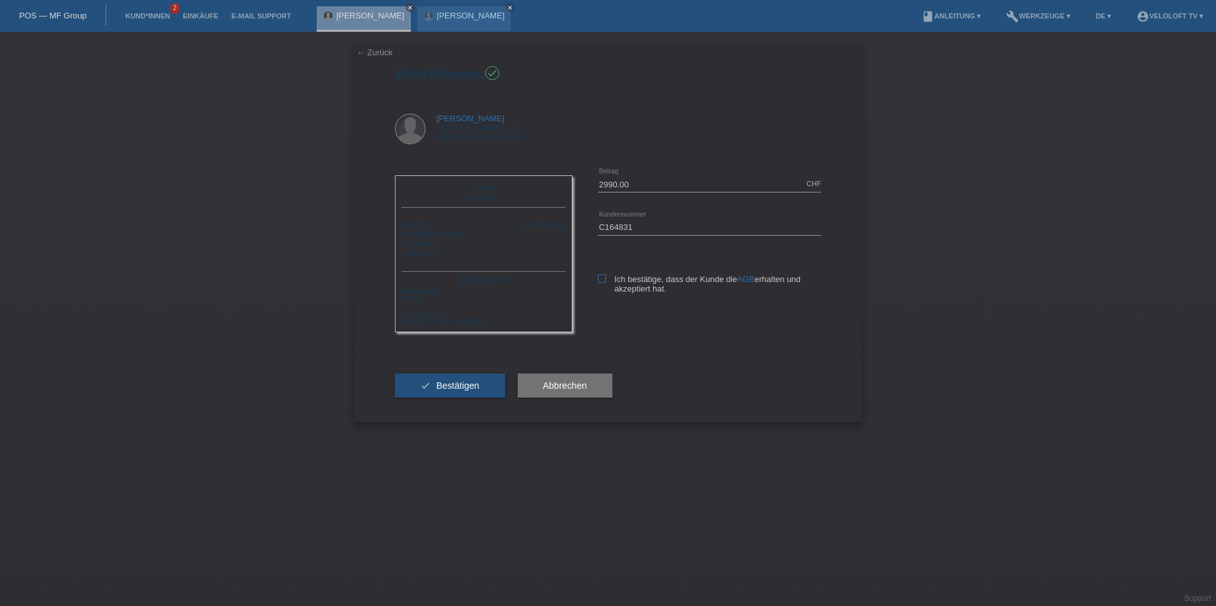
click at [606, 285] on label "Ich bestätige, dass der Kunde die AGB erhalten und akzeptiert hat." at bounding box center [709, 284] width 223 height 19
click at [606, 283] on input "Ich bestätige, dass der Kunde die AGB erhalten und akzeptiert hat." at bounding box center [602, 279] width 8 height 8
checkbox input "true"
click at [453, 387] on span "Bestätigen" at bounding box center [457, 386] width 43 height 10
